Goal: Task Accomplishment & Management: Manage account settings

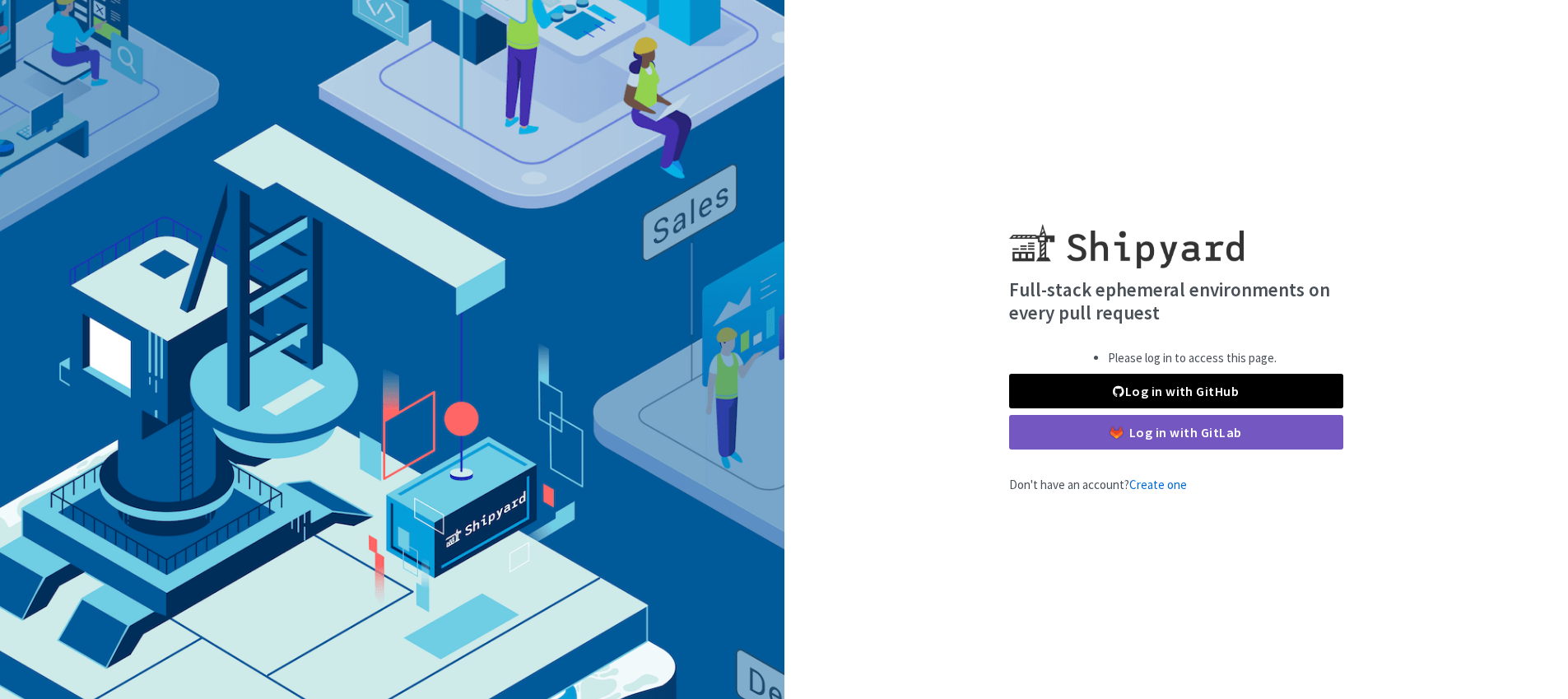
click at [1177, 393] on link "Log in with GitHub" at bounding box center [1175, 391] width 334 height 35
